Goal: Find specific page/section: Find specific page/section

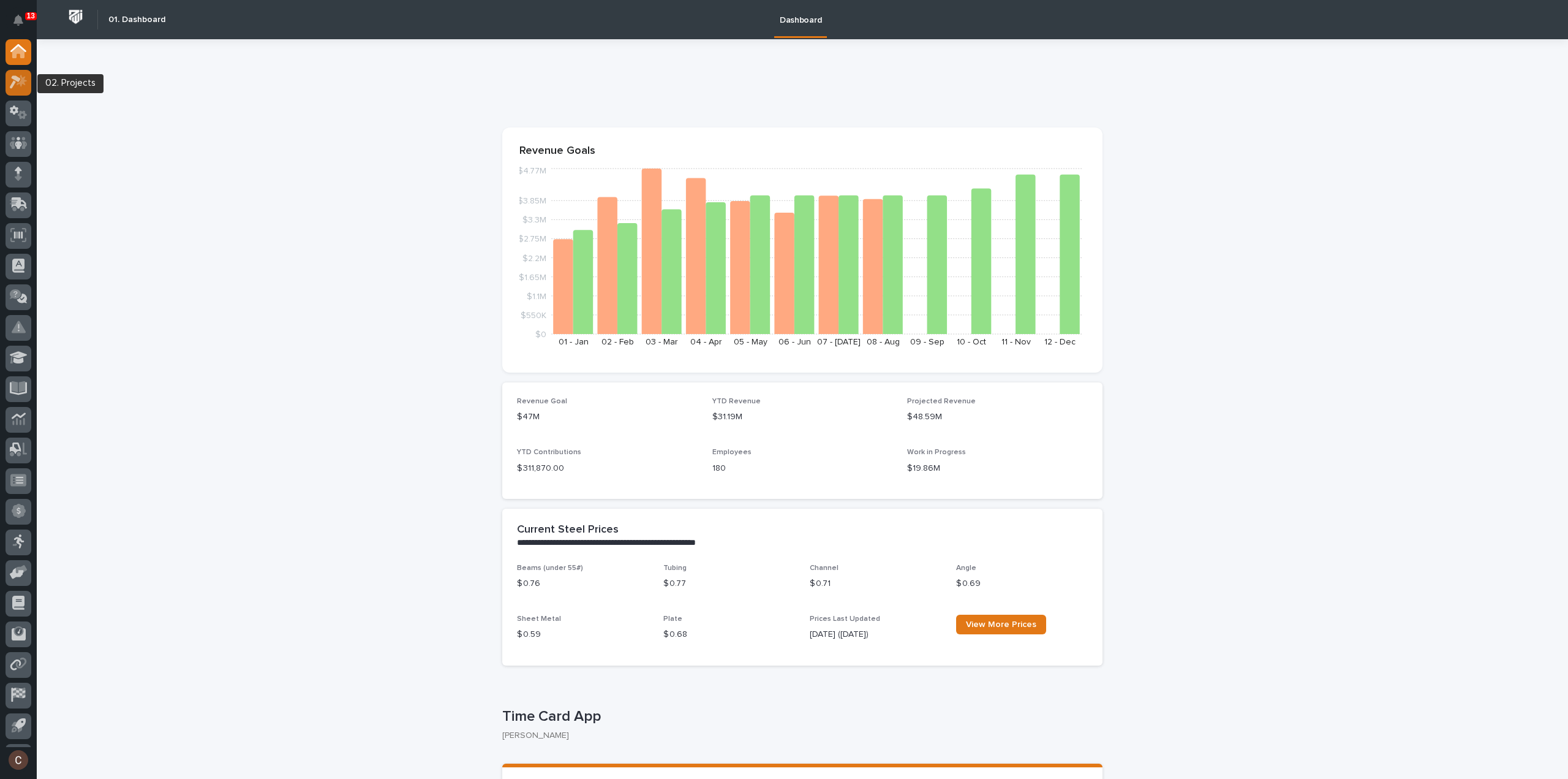
click at [25, 90] on div at bounding box center [18, 83] width 26 height 26
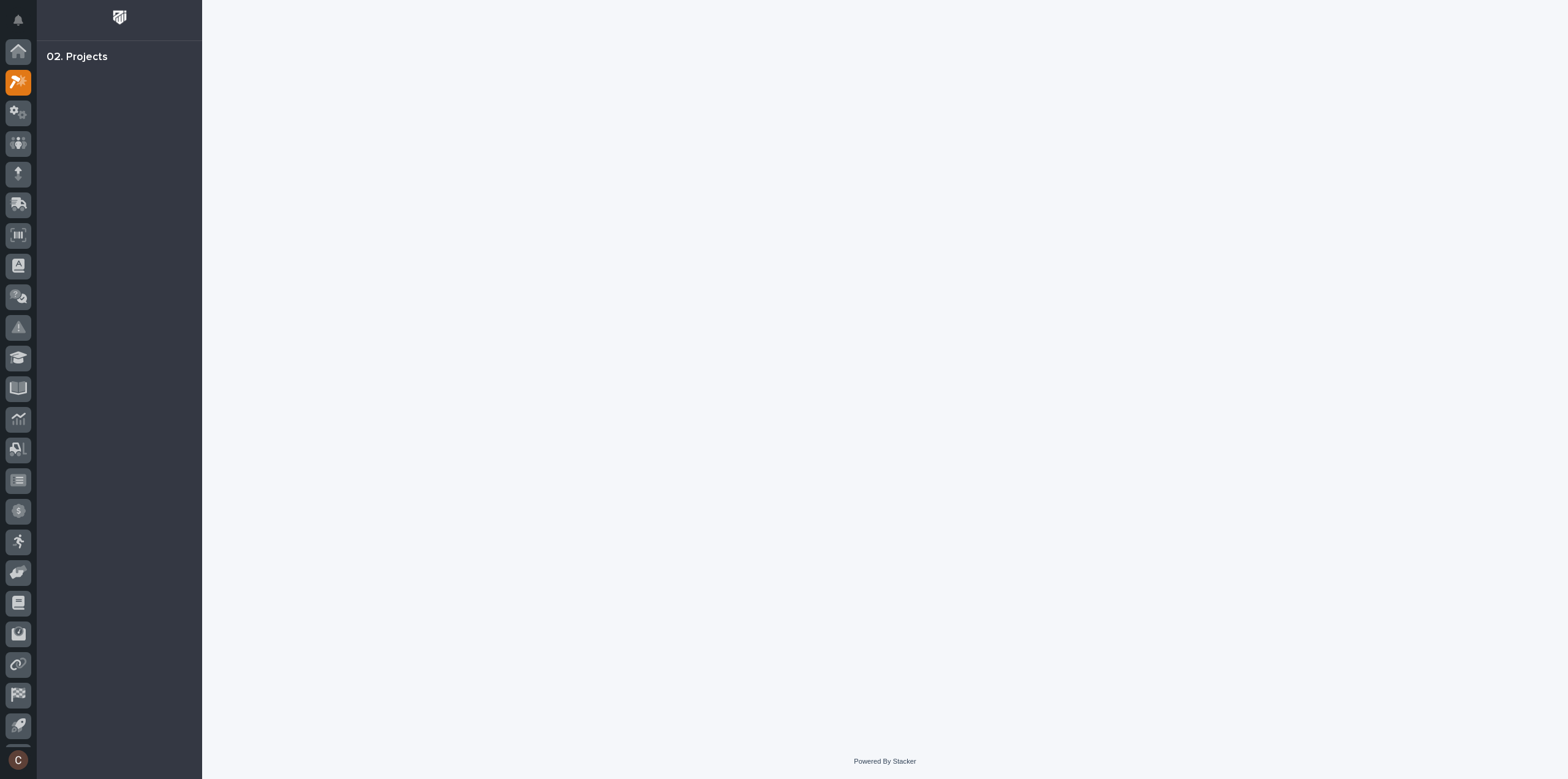
scroll to position [27, 0]
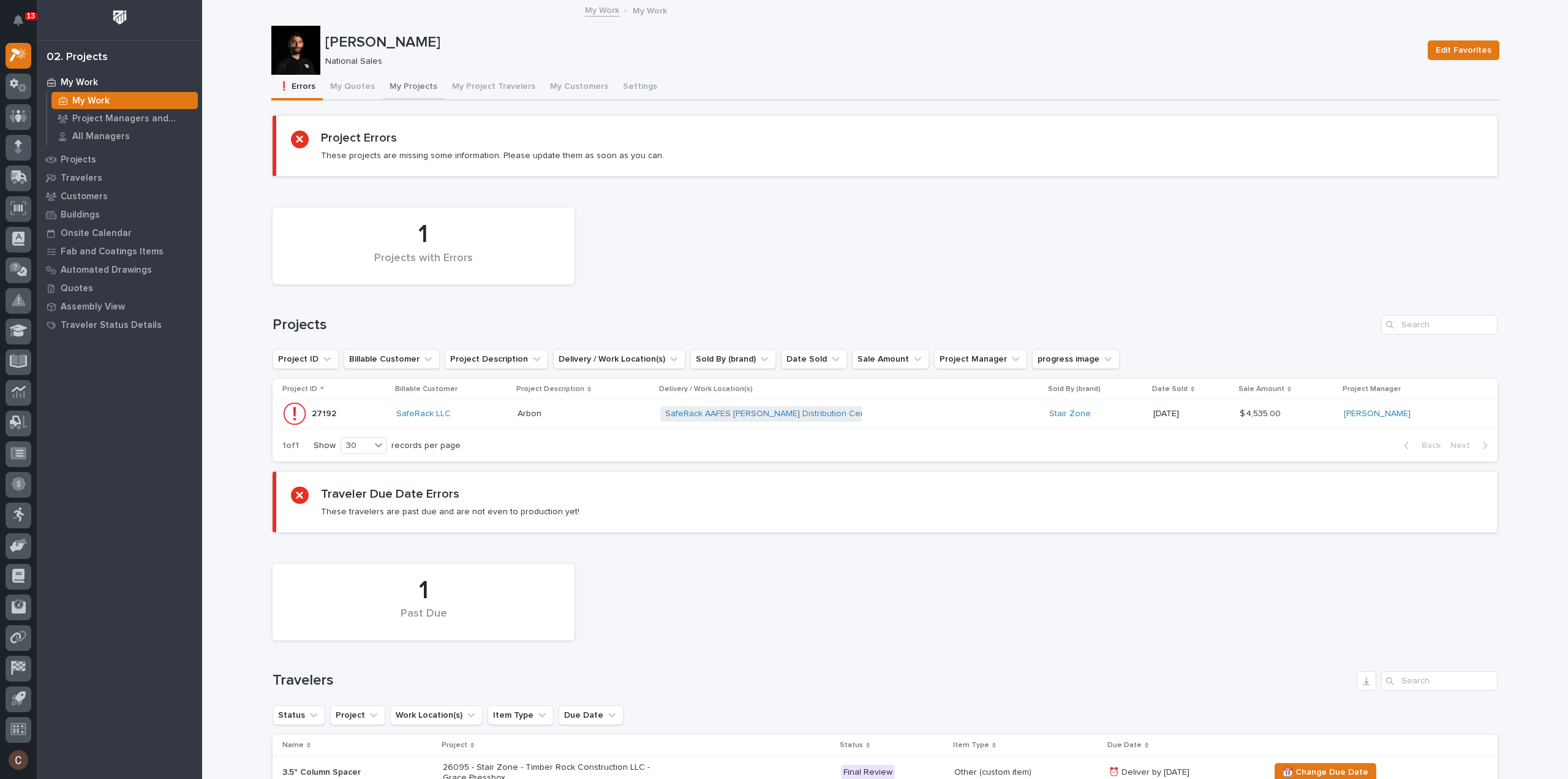
click at [400, 93] on button "My Projects" at bounding box center [413, 88] width 62 height 26
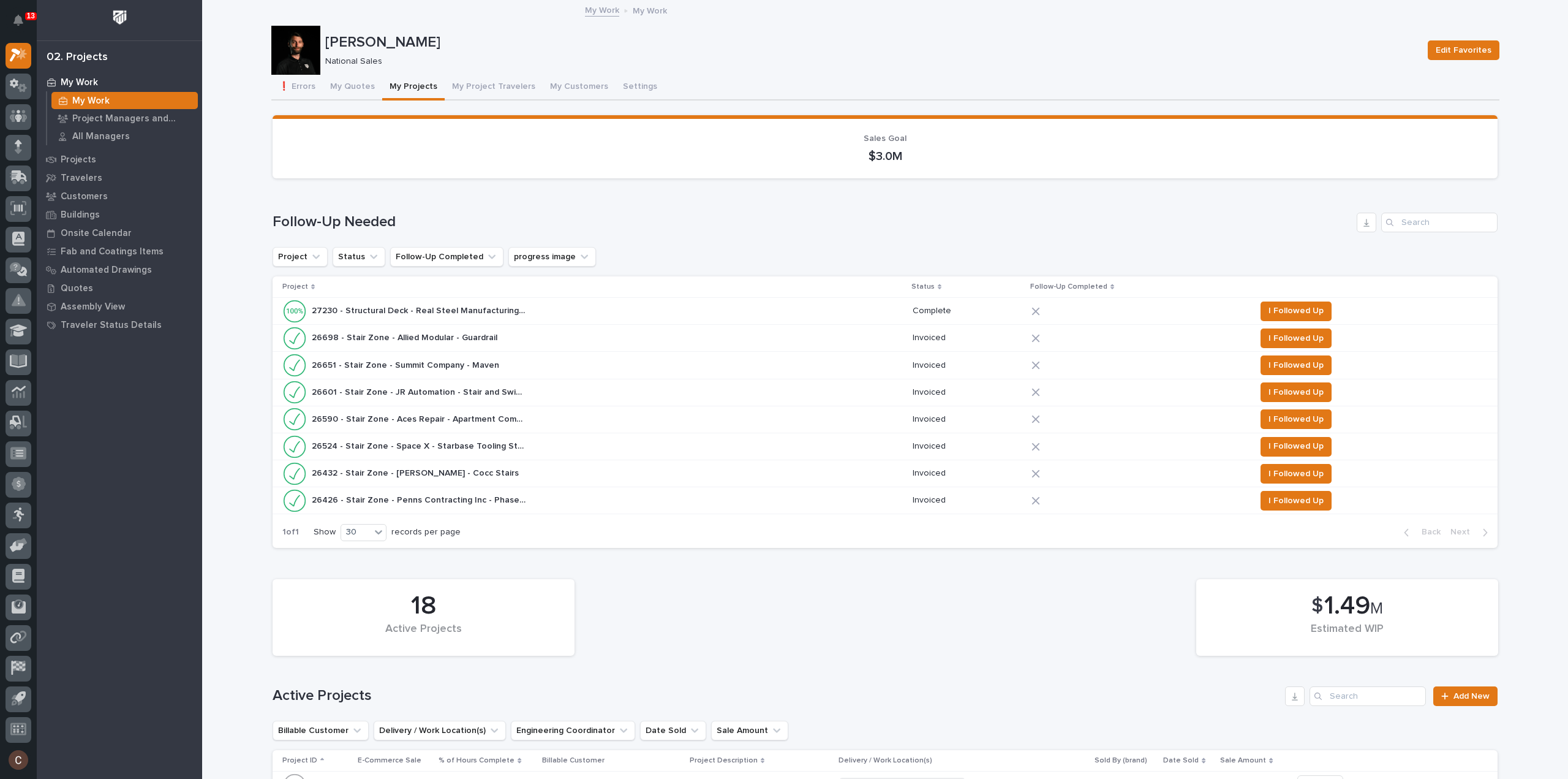
scroll to position [368, 0]
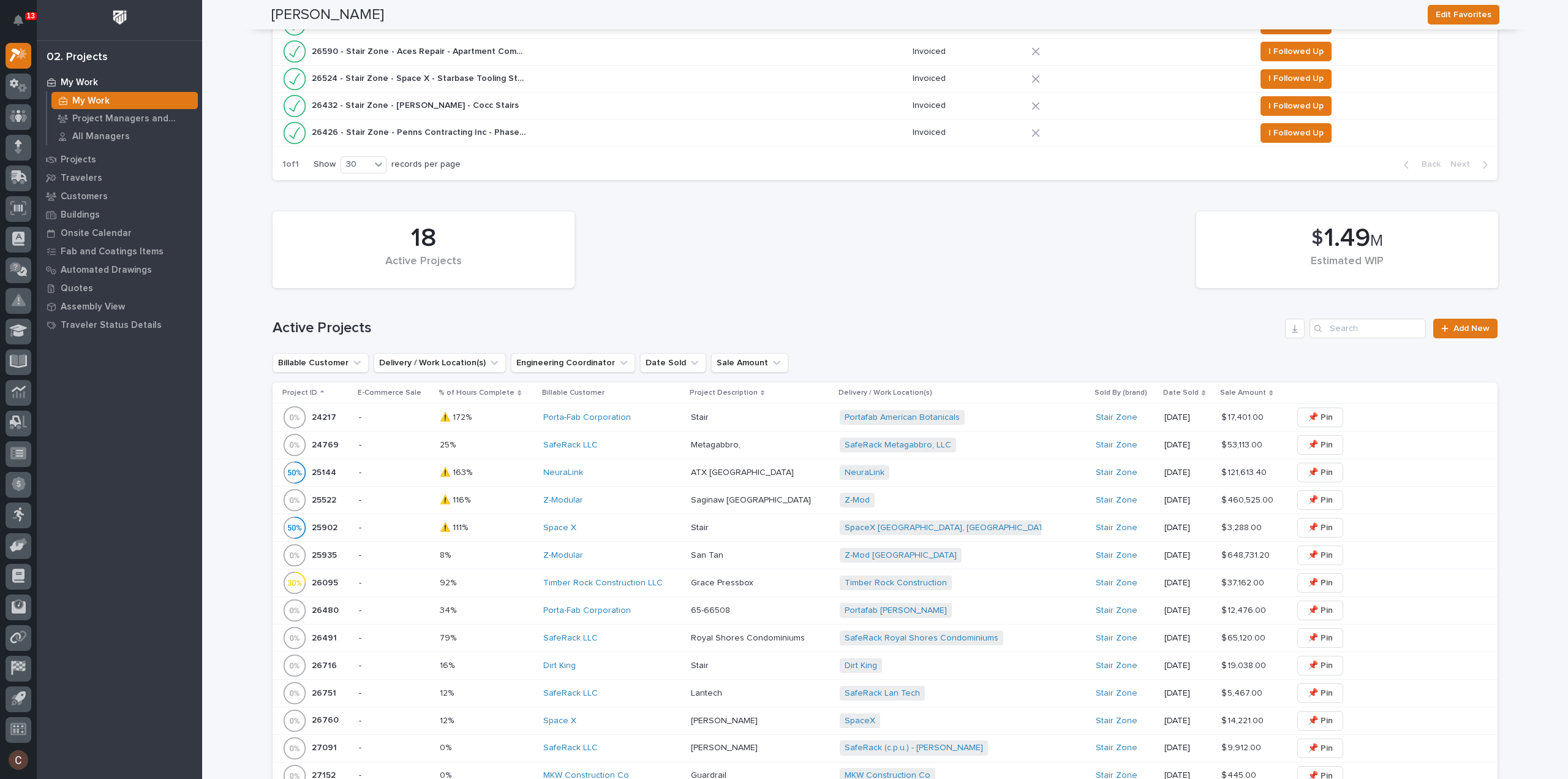
click at [811, 416] on td "Stair Stair" at bounding box center [760, 418] width 148 height 28
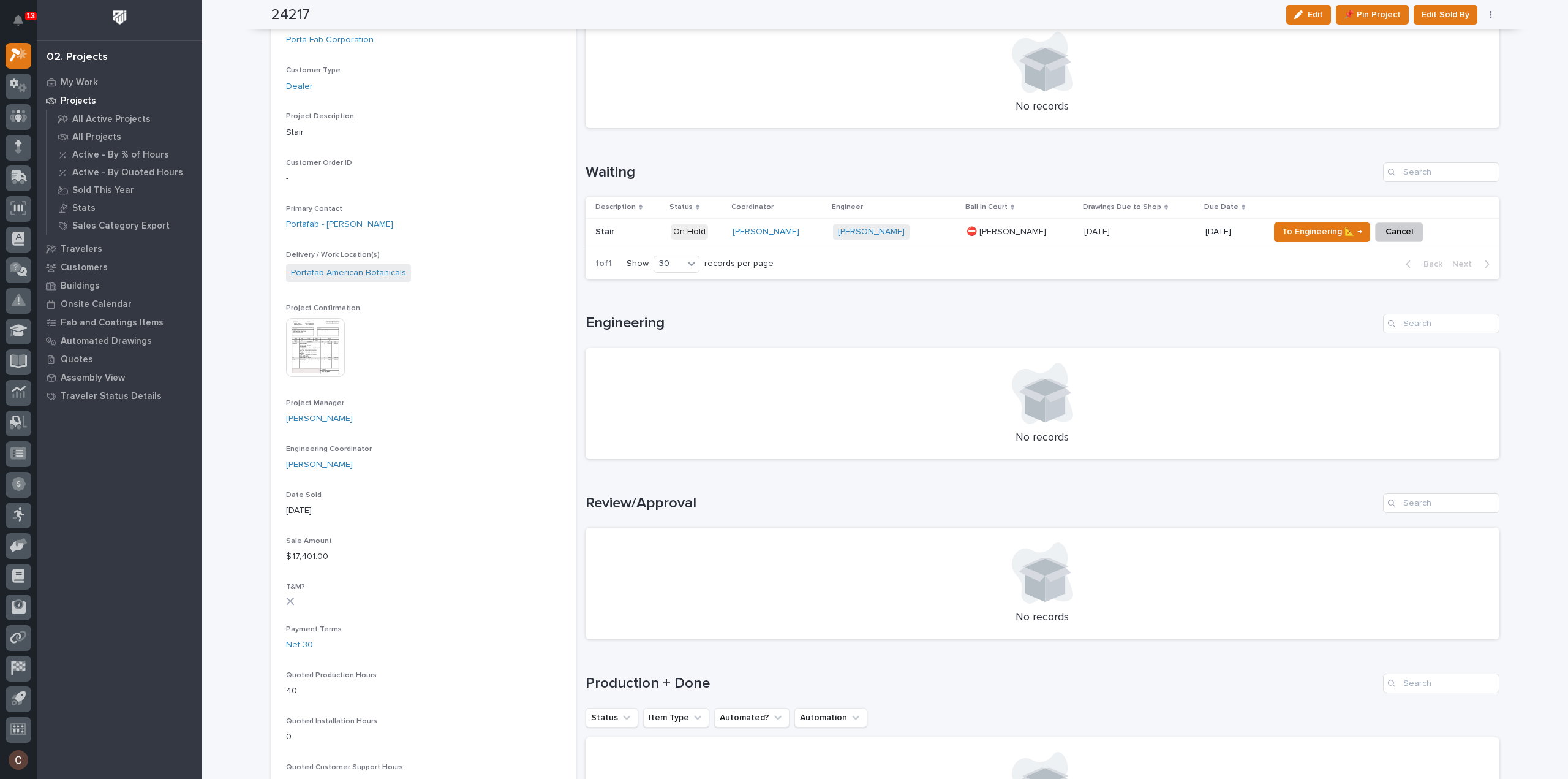
scroll to position [184, 0]
